Goal: Task Accomplishment & Management: Complete application form

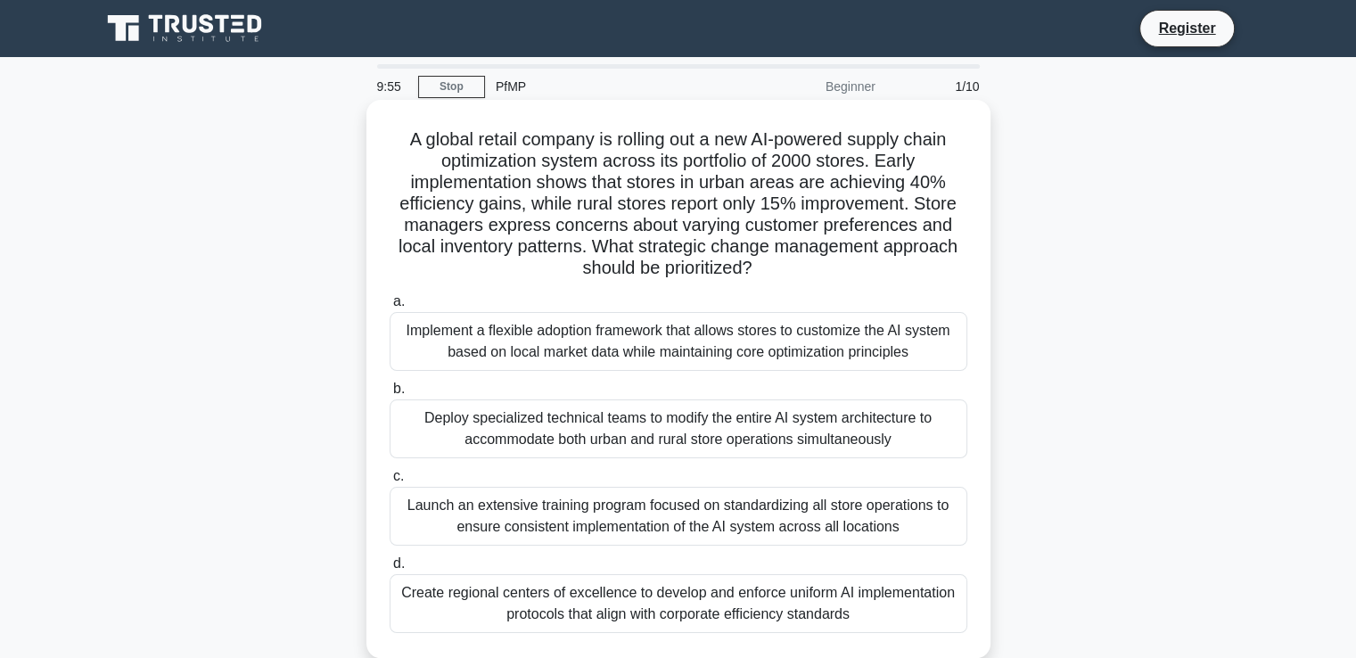
click at [527, 329] on div "Implement a flexible adoption framework that allows stores to customize the AI …" at bounding box center [679, 341] width 578 height 59
click at [390, 308] on input "a. Implement a flexible adoption framework that allows stores to customize the …" at bounding box center [390, 302] width 0 height 12
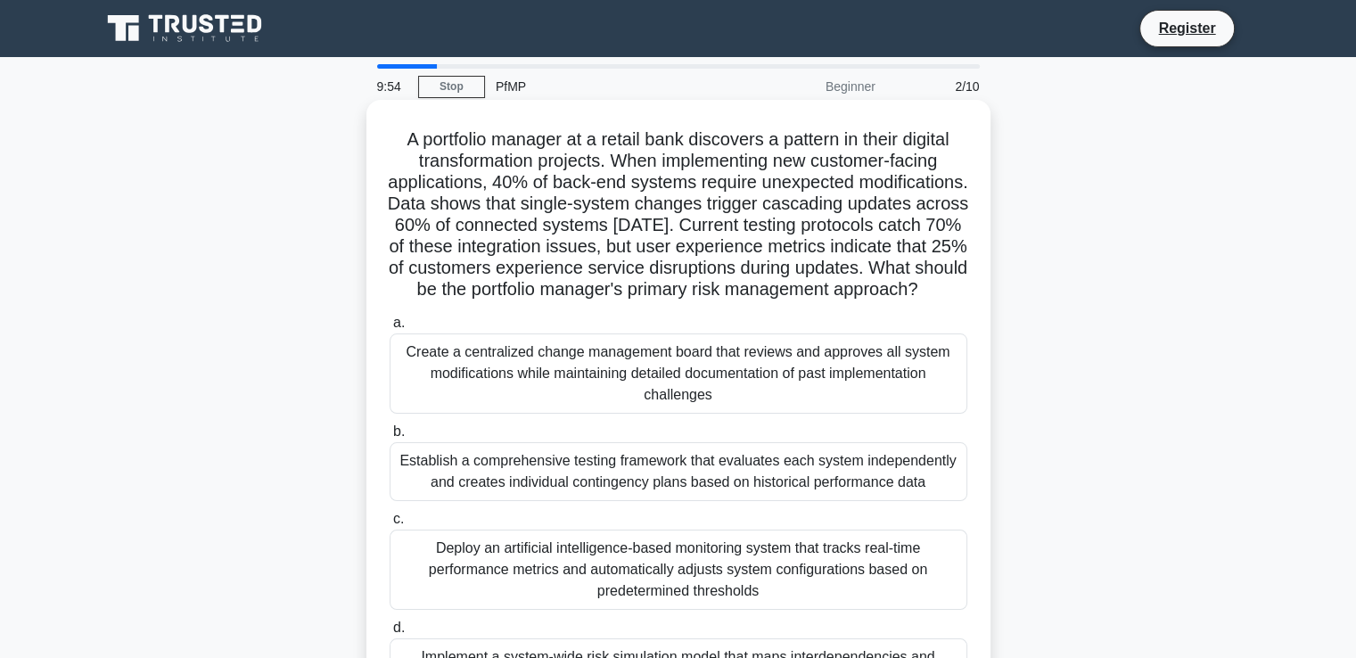
click at [523, 383] on div "Create a centralized change management board that reviews and approves all syst…" at bounding box center [679, 374] width 578 height 80
click at [390, 329] on input "a. Create a centralized change management board that reviews and approves all s…" at bounding box center [390, 323] width 0 height 12
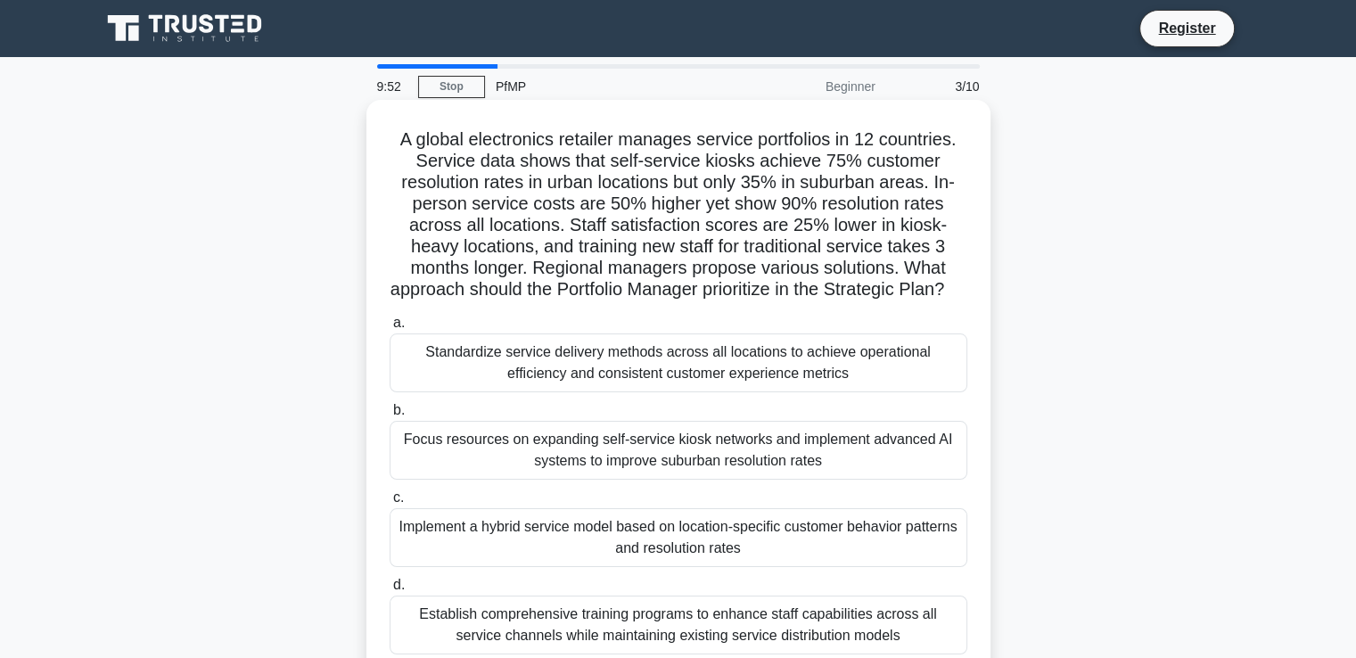
click at [462, 387] on div "Standardize service delivery methods across all locations to achieve operationa…" at bounding box center [679, 363] width 578 height 59
click at [390, 329] on input "a. Standardize service delivery methods across all locations to achieve operati…" at bounding box center [390, 323] width 0 height 12
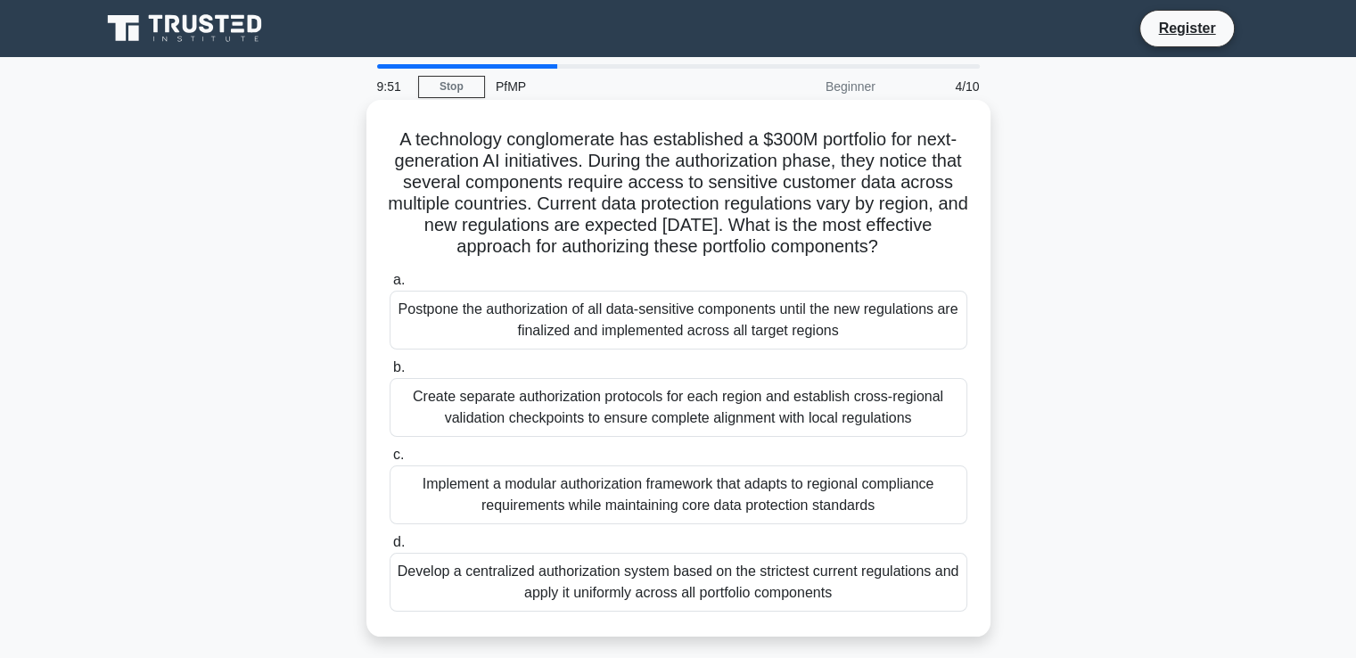
click at [462, 388] on label "b. Create separate authorization protocols for each region and establish cross-…" at bounding box center [679, 397] width 578 height 80
click at [390, 374] on input "b. Create separate authorization protocols for each region and establish cross-…" at bounding box center [390, 368] width 0 height 12
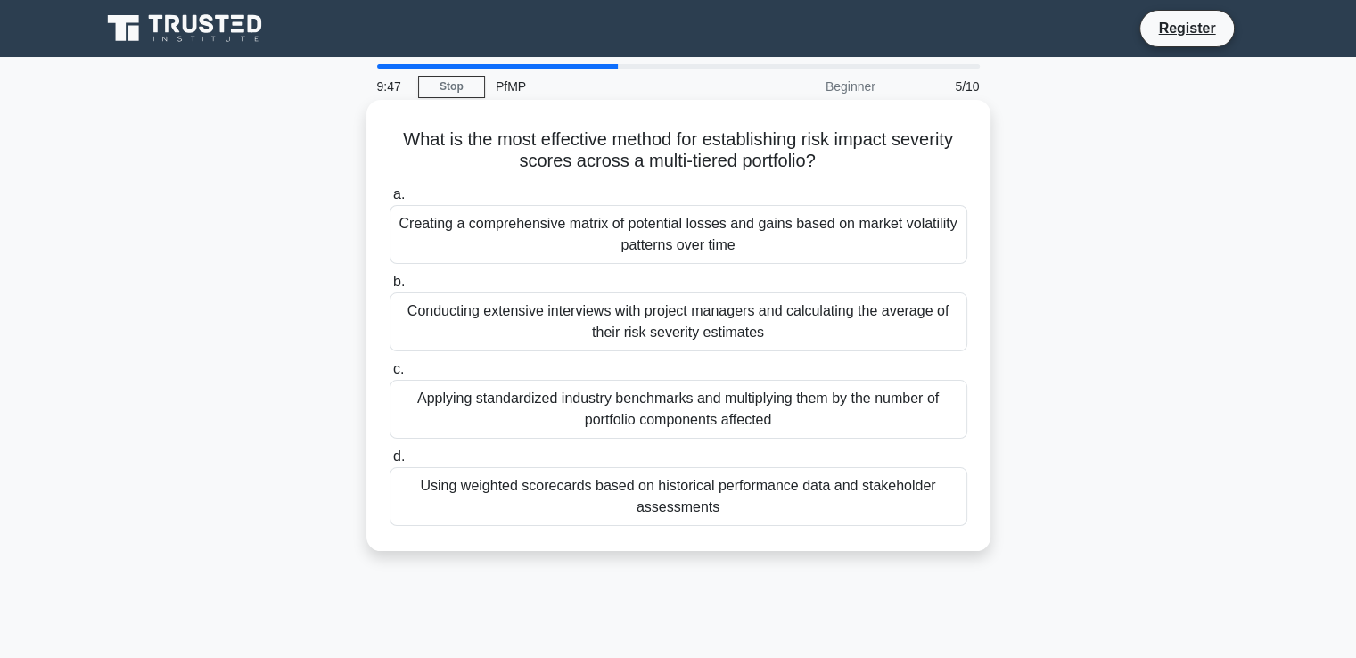
click at [482, 308] on div "Conducting extensive interviews with project managers and calculating the avera…" at bounding box center [679, 321] width 578 height 59
click at [390, 288] on input "b. Conducting extensive interviews with project managers and calculating the av…" at bounding box center [390, 282] width 0 height 12
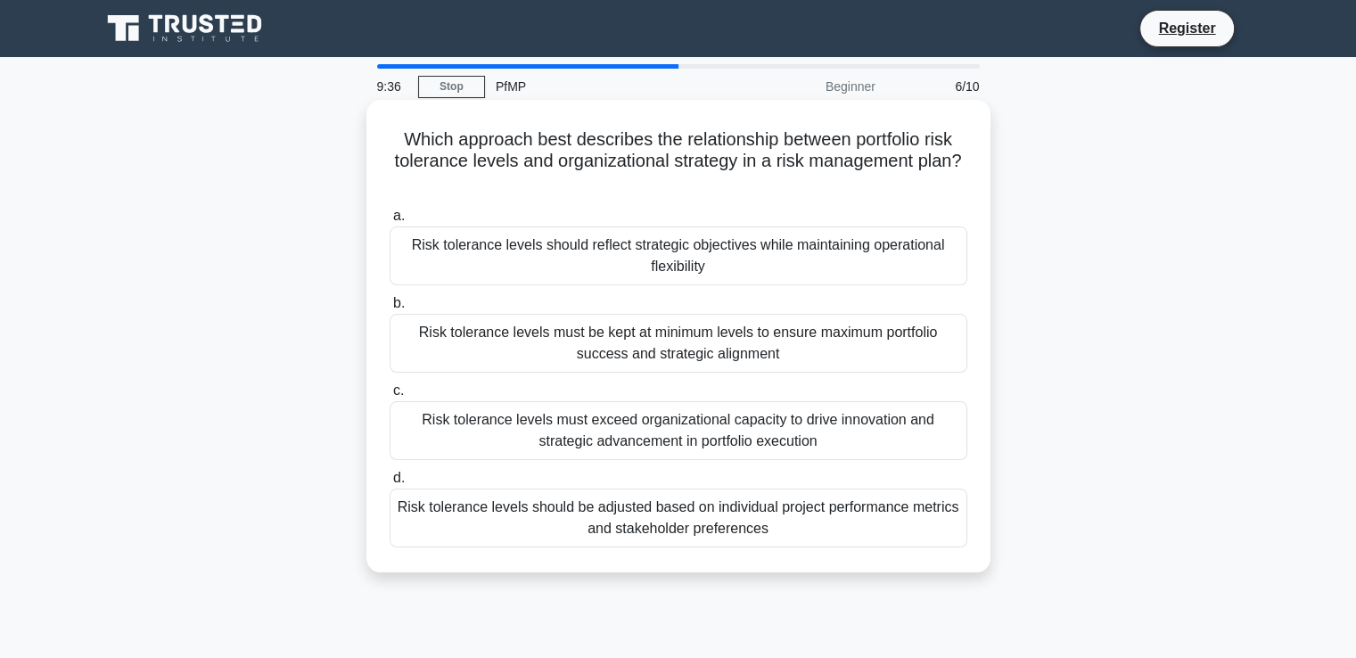
click at [589, 353] on div "Risk tolerance levels must be kept at minimum levels to ensure maximum portfoli…" at bounding box center [679, 343] width 578 height 59
click at [390, 309] on input "b. Risk tolerance levels must be kept at minimum levels to ensure maximum portf…" at bounding box center [390, 304] width 0 height 12
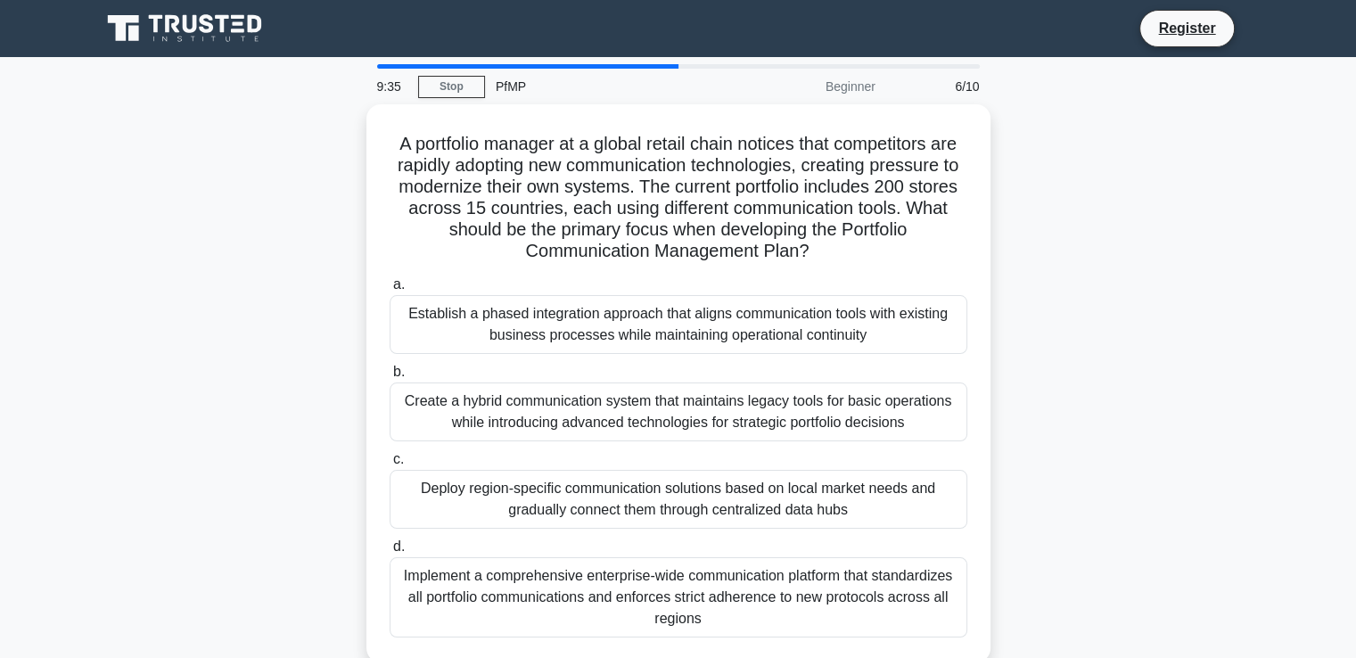
click at [589, 353] on div "a. Establish a phased integration approach that aligns communication tools with…" at bounding box center [678, 455] width 599 height 371
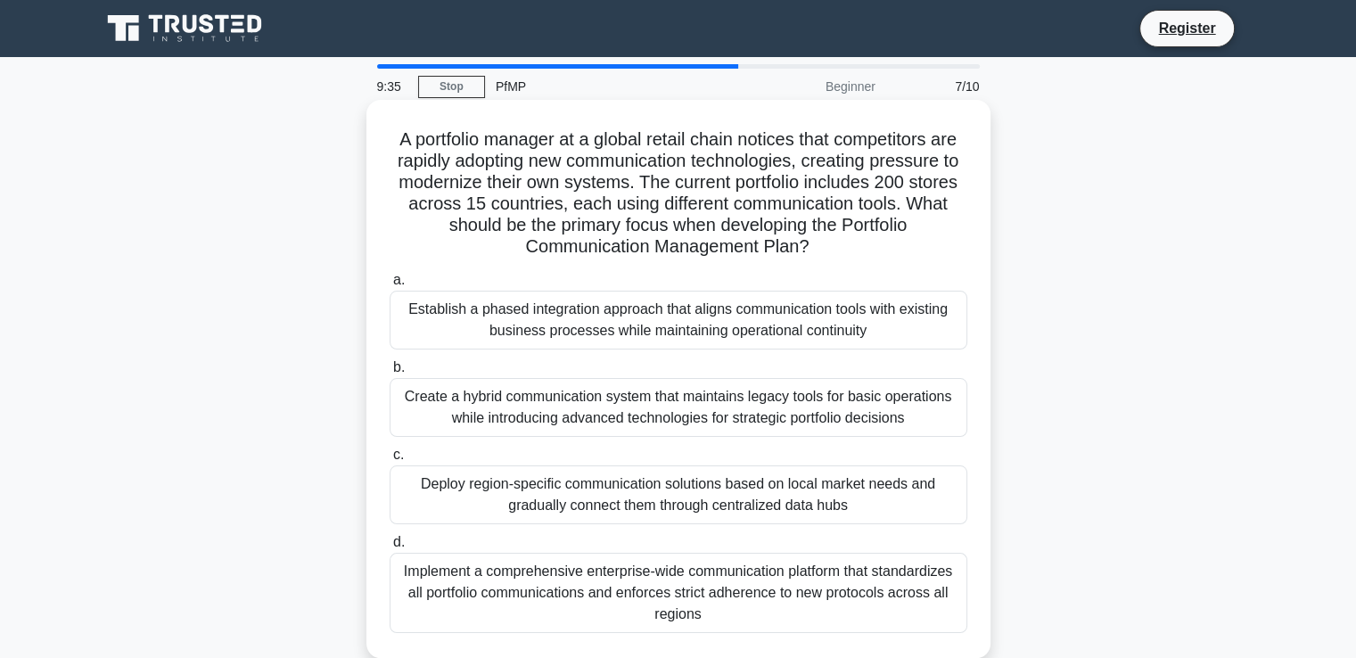
click at [597, 321] on div "Establish a phased integration approach that aligns communication tools with ex…" at bounding box center [679, 320] width 578 height 59
click at [390, 286] on input "a. Establish a phased integration approach that aligns communication tools with…" at bounding box center [390, 281] width 0 height 12
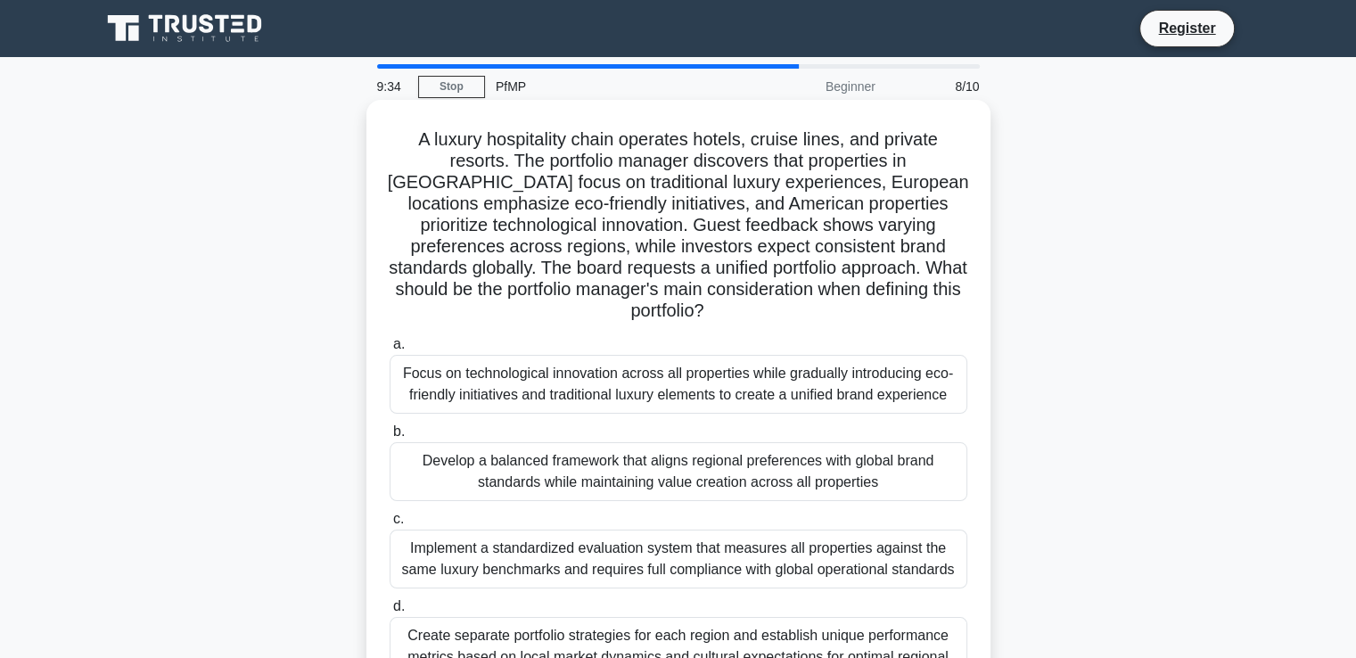
click at [633, 386] on div "Focus on technological innovation across all properties while gradually introdu…" at bounding box center [679, 384] width 578 height 59
click at [390, 350] on input "a. Focus on technological innovation across all properties while gradually intr…" at bounding box center [390, 345] width 0 height 12
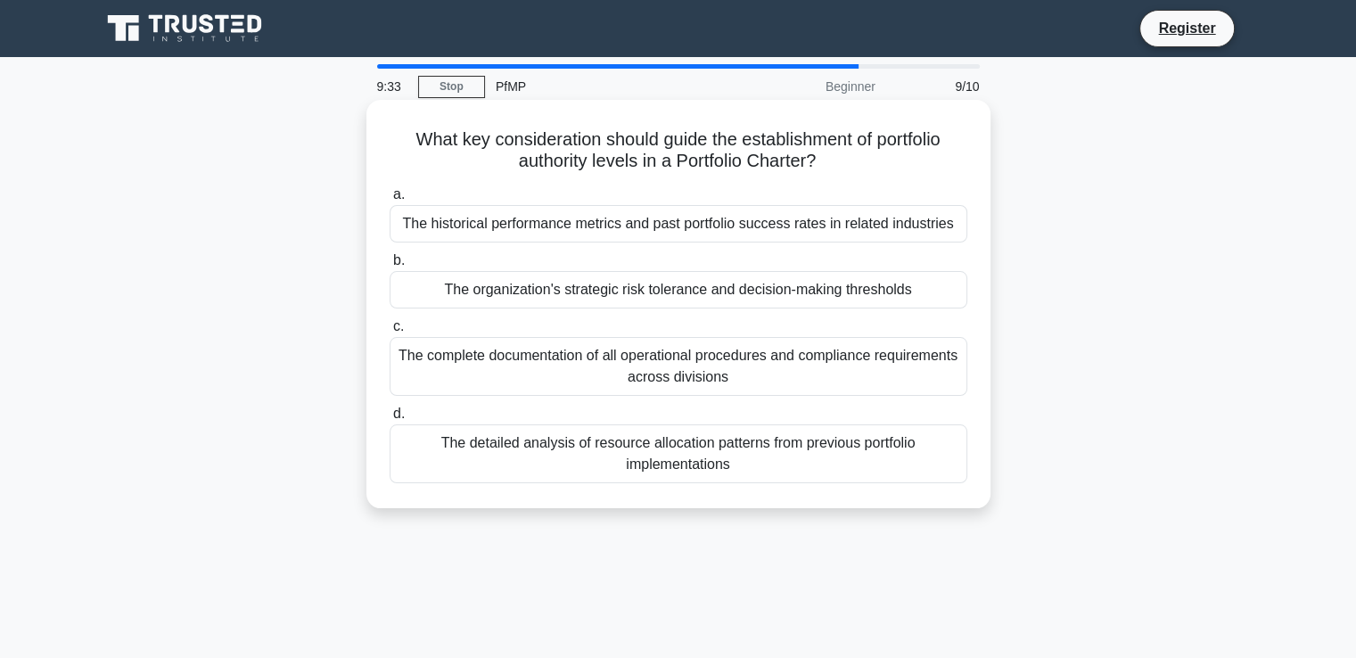
click at [638, 407] on label "d. The detailed analysis of resource allocation patterns from previous portfoli…" at bounding box center [679, 443] width 578 height 80
click at [390, 408] on input "d. The detailed analysis of resource allocation patterns from previous portfoli…" at bounding box center [390, 414] width 0 height 12
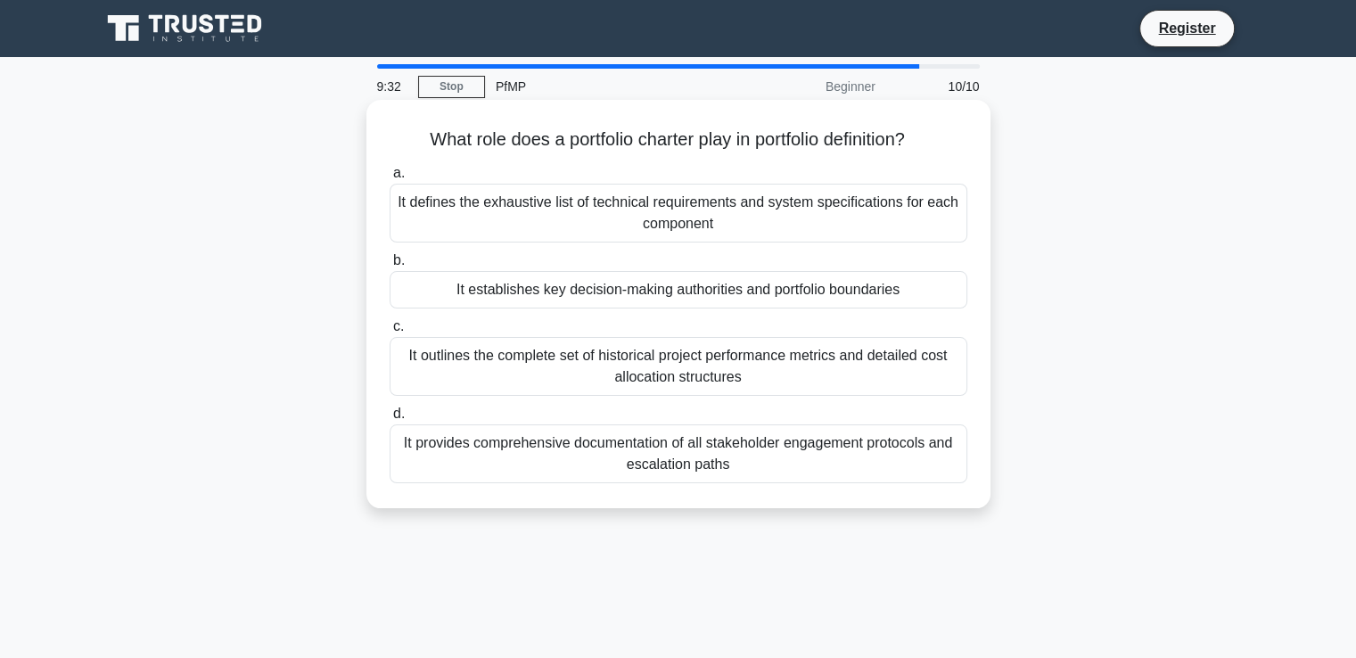
click at [632, 367] on div "It outlines the complete set of historical project performance metrics and deta…" at bounding box center [679, 366] width 578 height 59
click at [390, 333] on input "c. It outlines the complete set of historical project performance metrics and d…" at bounding box center [390, 327] width 0 height 12
